Goal: Task Accomplishment & Management: Manage account settings

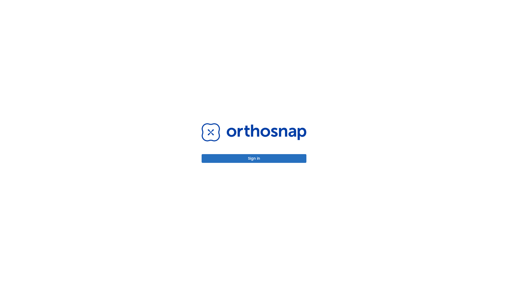
click at [254, 158] on button "Sign in" at bounding box center [254, 158] width 105 height 9
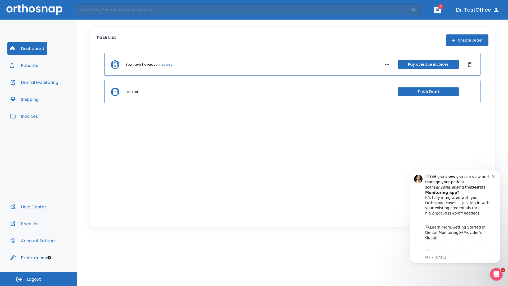
click at [38, 279] on span "Logout" at bounding box center [34, 279] width 14 height 6
